Goal: Check status: Check status

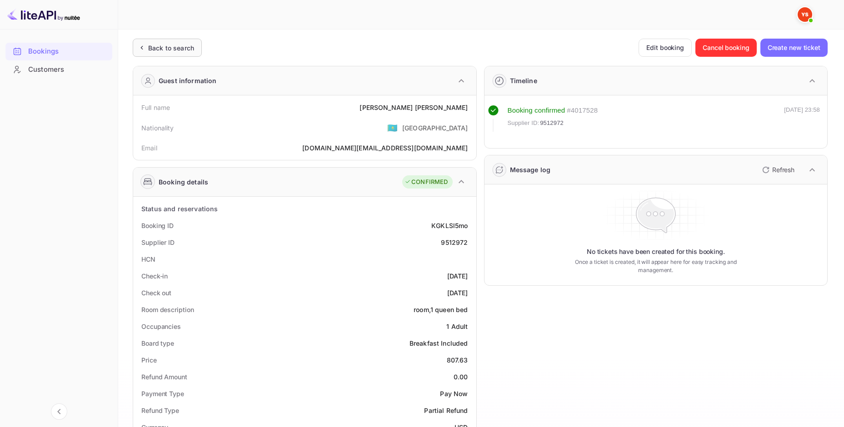
click at [161, 43] on div "Back to search" at bounding box center [171, 48] width 46 height 10
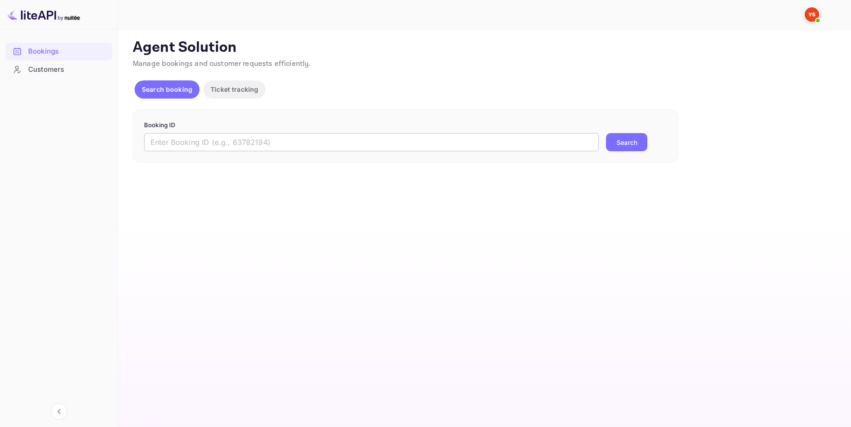
click at [344, 137] on input "text" at bounding box center [371, 142] width 454 height 18
paste input "9496938"
type input "9496938"
click at [634, 138] on button "Search" at bounding box center [626, 142] width 41 height 18
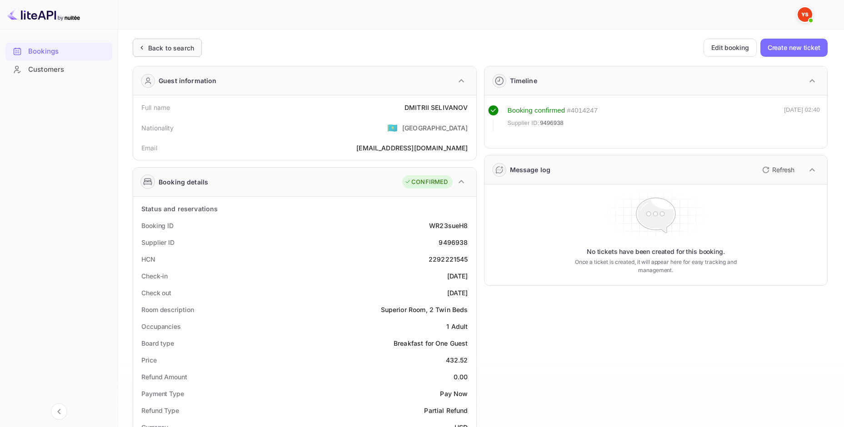
click at [167, 45] on div "Back to search" at bounding box center [171, 48] width 46 height 10
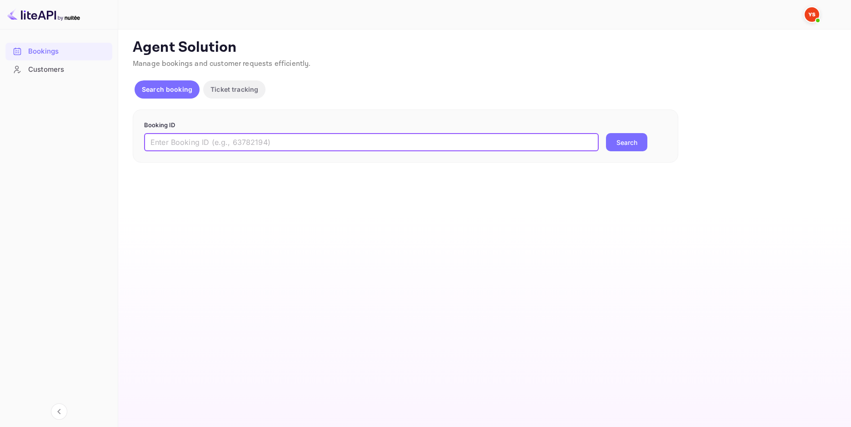
click at [412, 137] on input "text" at bounding box center [371, 142] width 454 height 18
paste input "9439894"
type input "9439894"
click at [616, 140] on button "Search" at bounding box center [626, 142] width 41 height 18
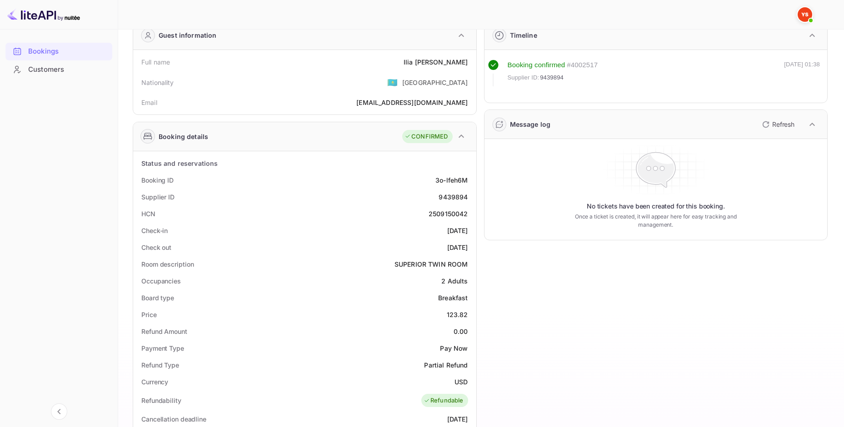
scroll to position [151, 0]
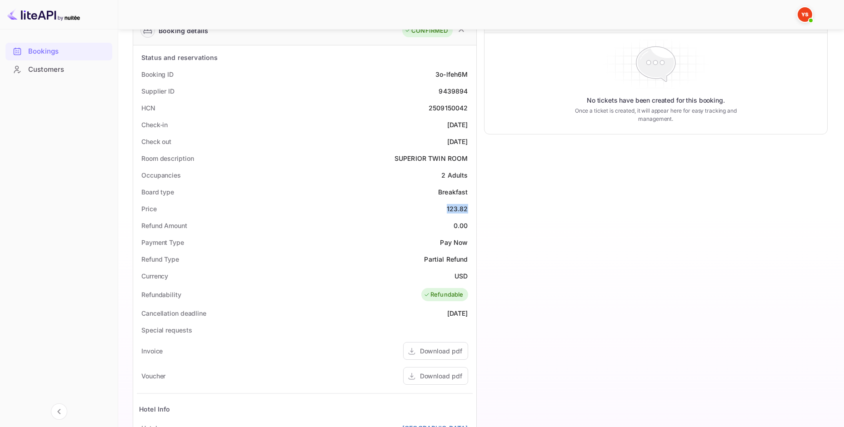
drag, startPoint x: 452, startPoint y: 212, endPoint x: 446, endPoint y: 212, distance: 5.9
click at [446, 212] on div "Price 123.82" at bounding box center [305, 208] width 336 height 17
copy div "123.82"
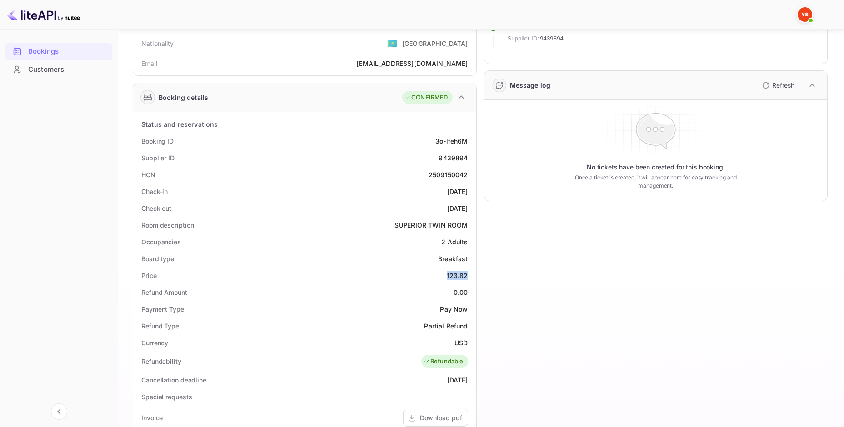
scroll to position [0, 0]
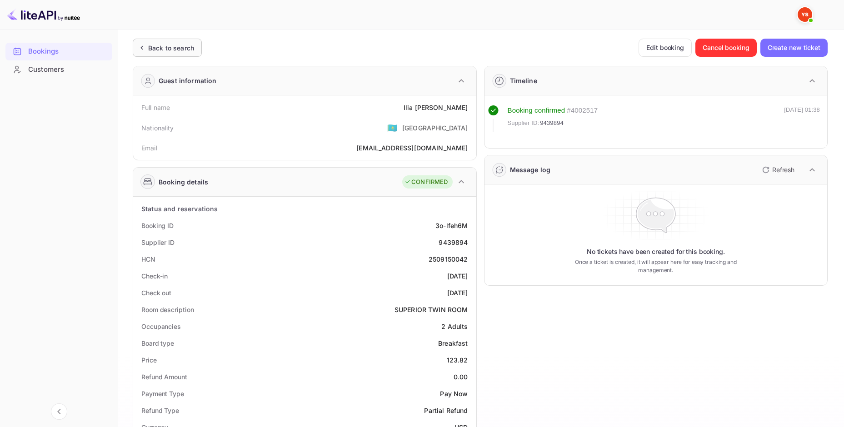
click at [166, 50] on div "Back to search" at bounding box center [171, 48] width 46 height 10
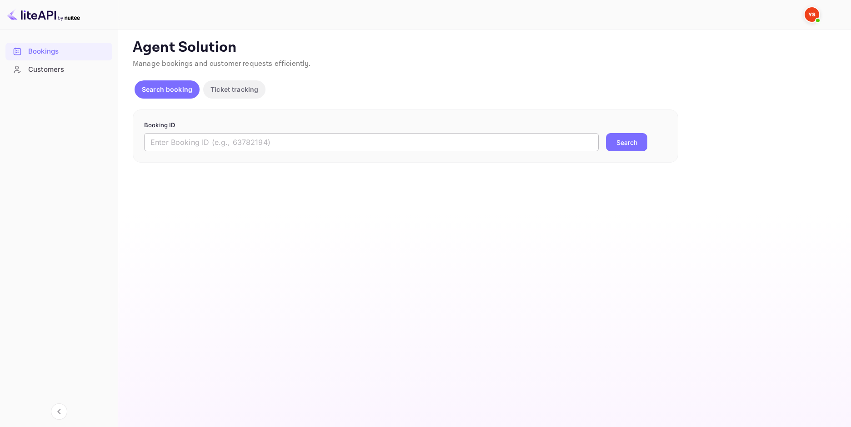
click at [373, 142] on input "text" at bounding box center [371, 142] width 454 height 18
paste input "9560616"
type input "9560616"
click at [617, 145] on button "Search" at bounding box center [626, 142] width 41 height 18
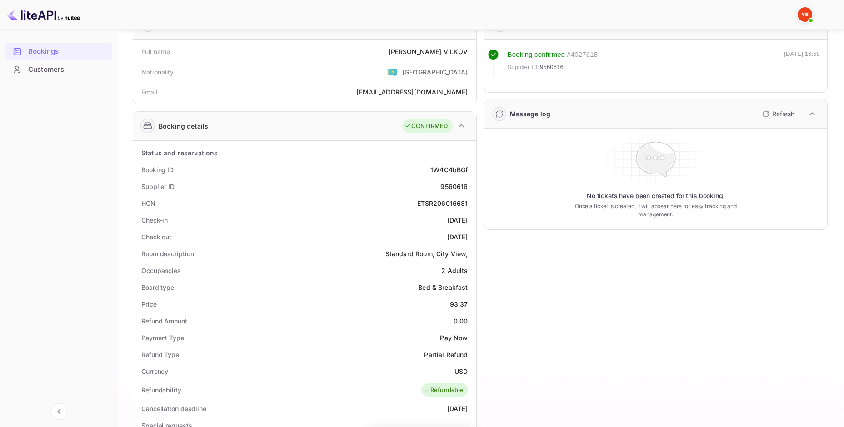
scroll to position [60, 0]
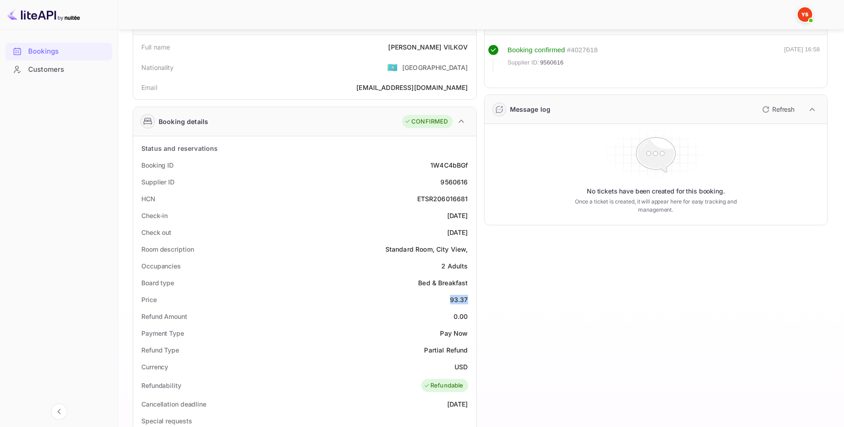
drag, startPoint x: 468, startPoint y: 297, endPoint x: 449, endPoint y: 297, distance: 18.2
click at [449, 297] on div "Price 93.37" at bounding box center [305, 299] width 336 height 17
copy div "93.37"
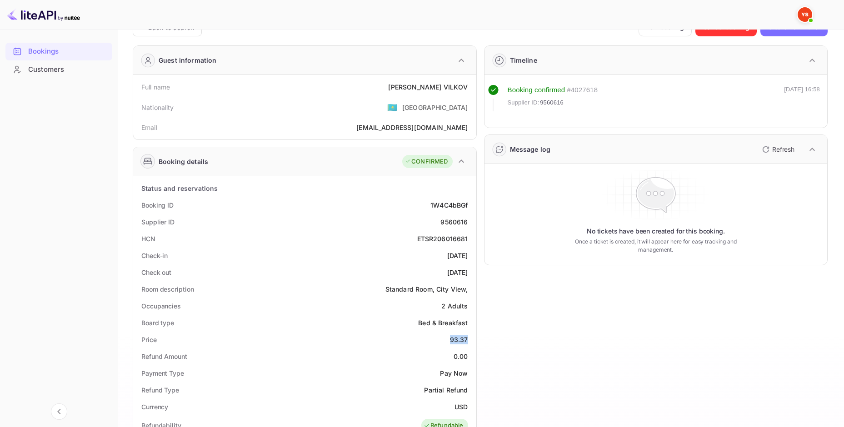
scroll to position [0, 0]
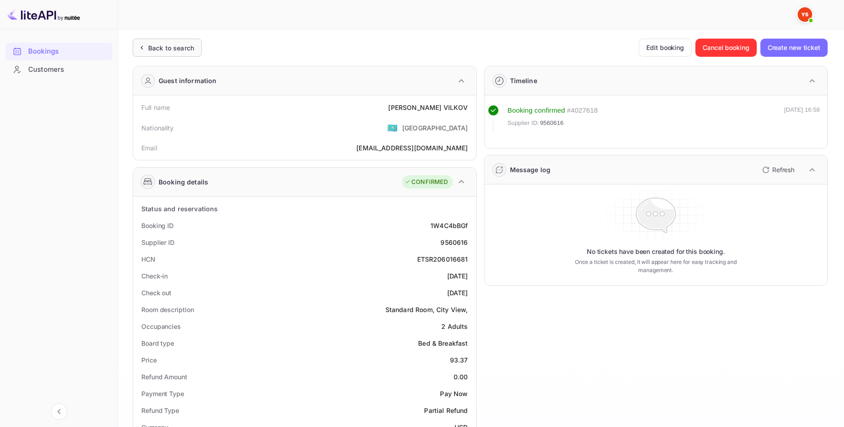
click at [182, 40] on div "Back to search" at bounding box center [167, 48] width 69 height 18
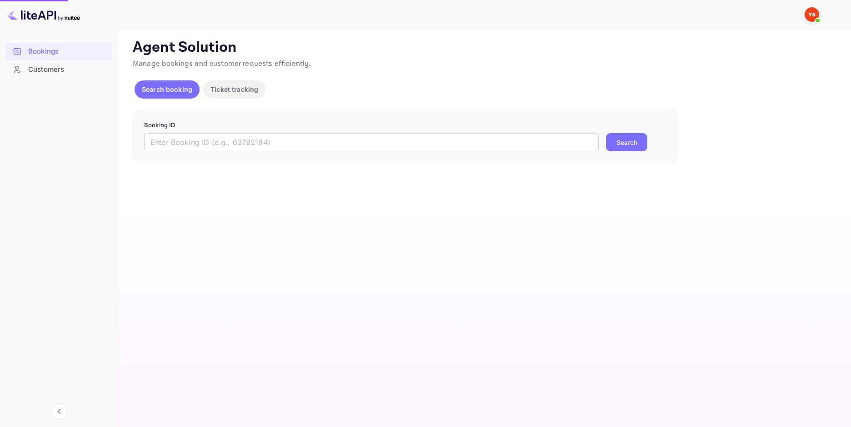
click at [176, 45] on p "Agent Solution" at bounding box center [484, 48] width 702 height 18
click at [274, 133] on form "Booking ID ​ Search" at bounding box center [405, 136] width 523 height 31
click at [279, 148] on input "text" at bounding box center [371, 142] width 454 height 18
paste input "9613261"
type input "9613261"
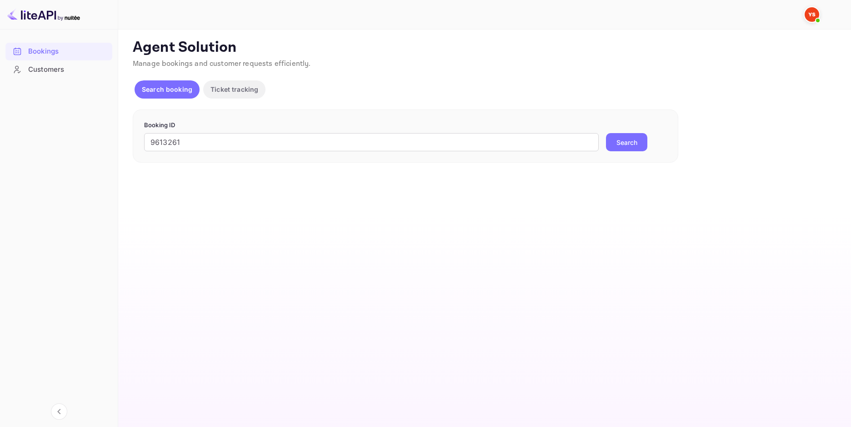
click at [616, 140] on button "Search" at bounding box center [626, 142] width 41 height 18
